Goal: Task Accomplishment & Management: Use online tool/utility

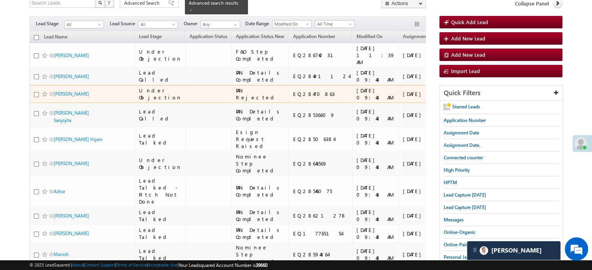
scroll to position [78, 0]
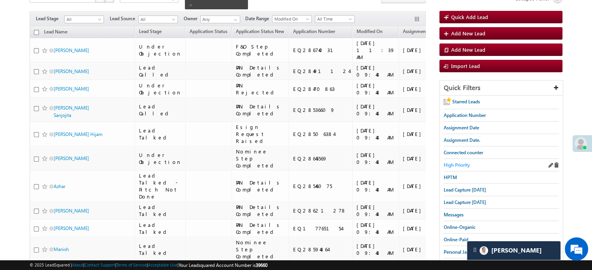
click at [461, 162] on span "High Priority" at bounding box center [457, 165] width 26 height 6
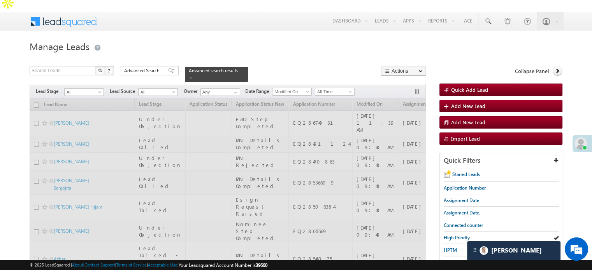
scroll to position [0, 0]
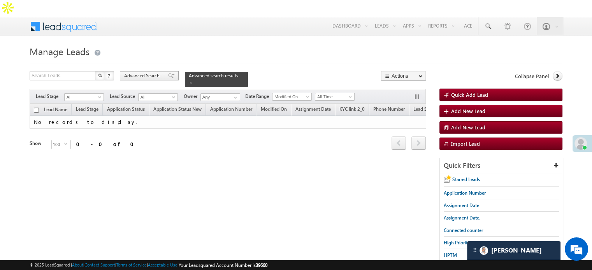
click at [160, 72] on span "Advanced Search" at bounding box center [143, 75] width 38 height 7
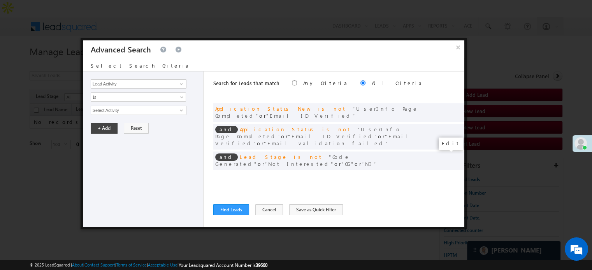
click at [445, 174] on span at bounding box center [446, 176] width 5 height 5
click at [128, 123] on input "[DATE]" at bounding box center [114, 124] width 46 height 10
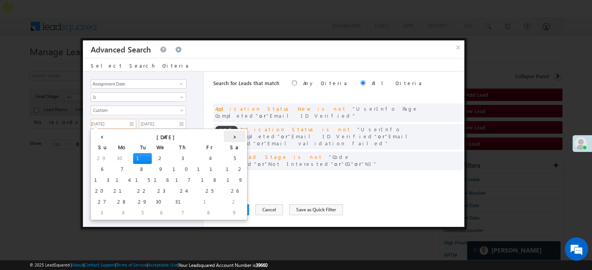
click at [224, 136] on th "›" at bounding box center [235, 137] width 22 height 12
click at [227, 136] on th "›" at bounding box center [236, 137] width 19 height 12
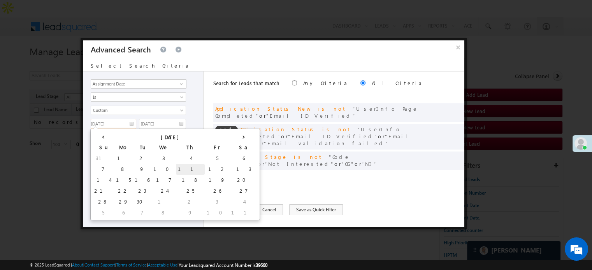
click at [176, 170] on td "11" at bounding box center [190, 169] width 29 height 11
type input "[DATE]"
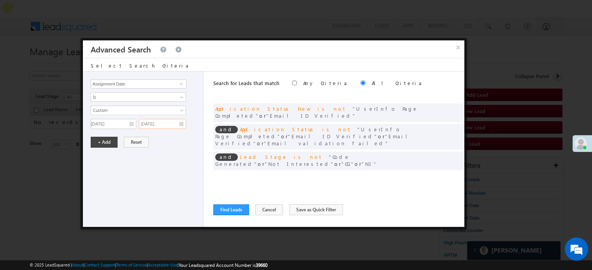
click at [176, 124] on input "[DATE]" at bounding box center [162, 124] width 47 height 10
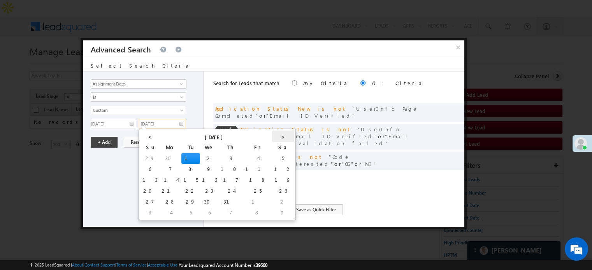
click at [272, 137] on th "›" at bounding box center [283, 137] width 22 height 12
click at [275, 137] on th "›" at bounding box center [284, 137] width 19 height 12
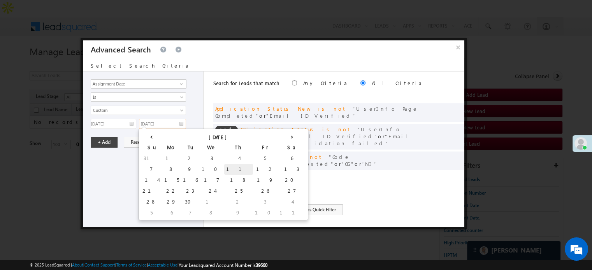
click at [224, 168] on td "11" at bounding box center [238, 169] width 29 height 11
type input "[DATE]"
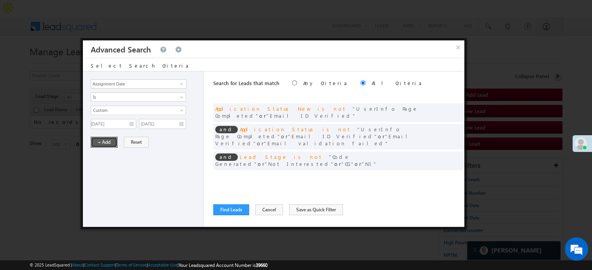
click at [106, 145] on button "+ Add" at bounding box center [104, 142] width 27 height 11
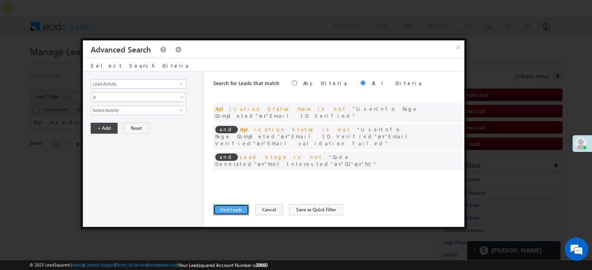
click at [228, 209] on button "Find Leads" at bounding box center [231, 210] width 36 height 11
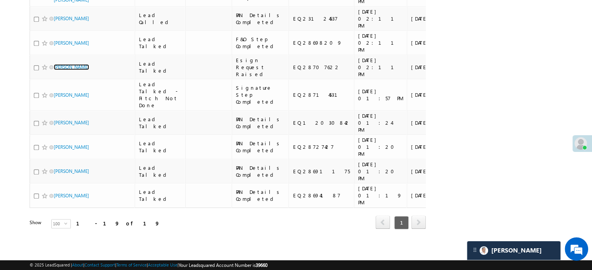
scroll to position [477, 0]
